Goal: Information Seeking & Learning: Stay updated

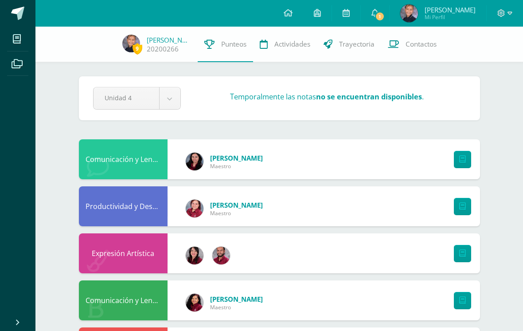
click at [363, 22] on link "1" at bounding box center [375, 13] width 28 height 27
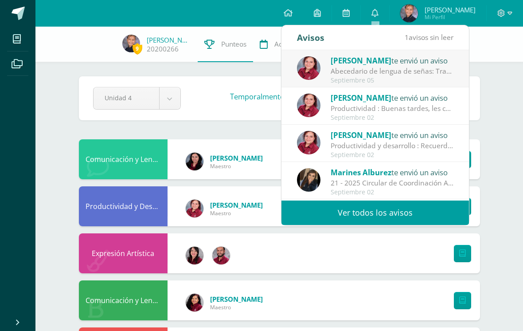
click at [363, 204] on link "Ver todos los avisos" at bounding box center [376, 212] width 188 height 24
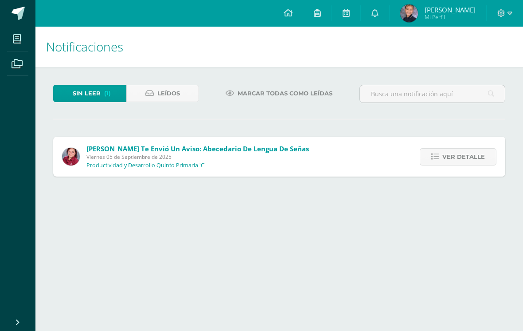
click at [155, 90] on link "Leídos" at bounding box center [162, 93] width 73 height 17
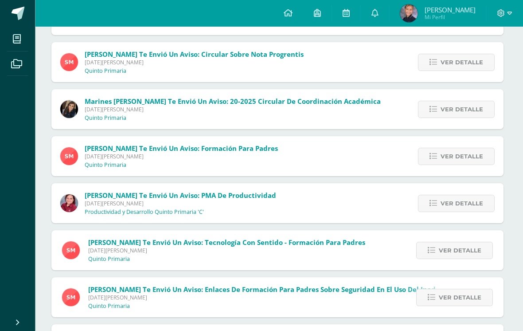
scroll to position [376, 1]
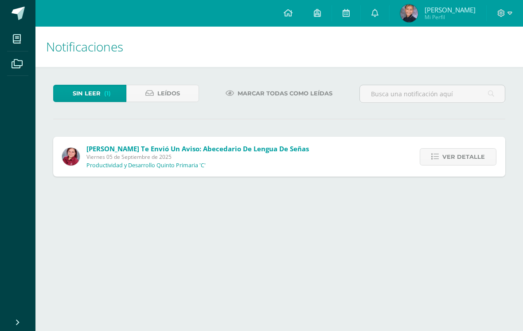
scroll to position [0, 2]
click at [164, 92] on span "Leídos" at bounding box center [166, 93] width 23 height 16
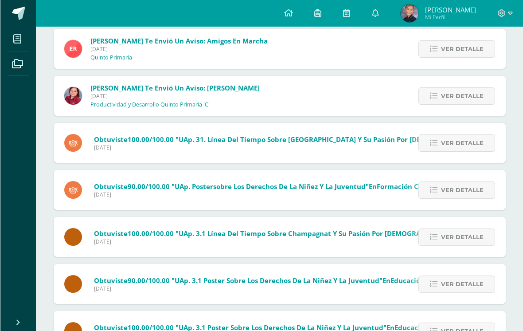
scroll to position [1330, 0]
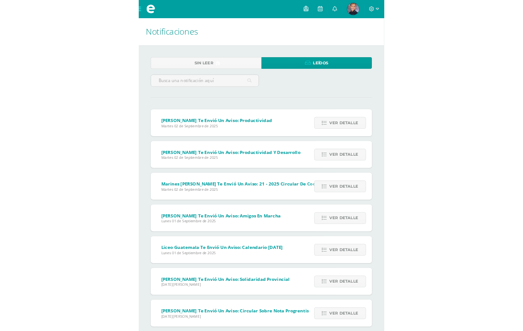
scroll to position [137, 0]
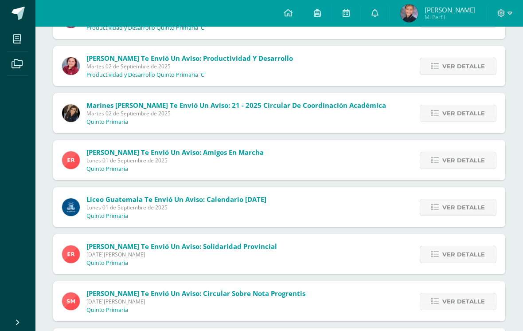
click at [363, 12] on icon at bounding box center [375, 13] width 7 height 8
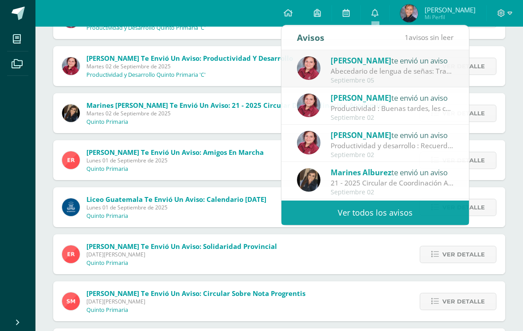
click at [223, 264] on span "[PERSON_NAME] te envió un aviso: Solidaridad Provincial [DATE][PERSON_NAME] Qui…" at bounding box center [181, 254] width 191 height 25
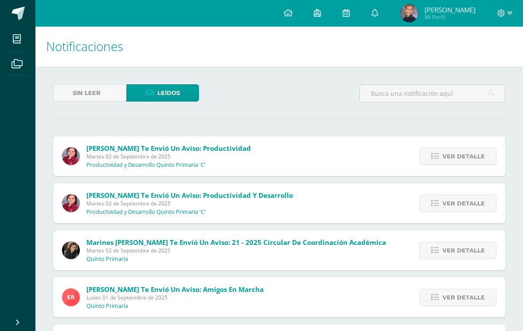
scroll to position [0, 0]
